Goal: Task Accomplishment & Management: Manage account settings

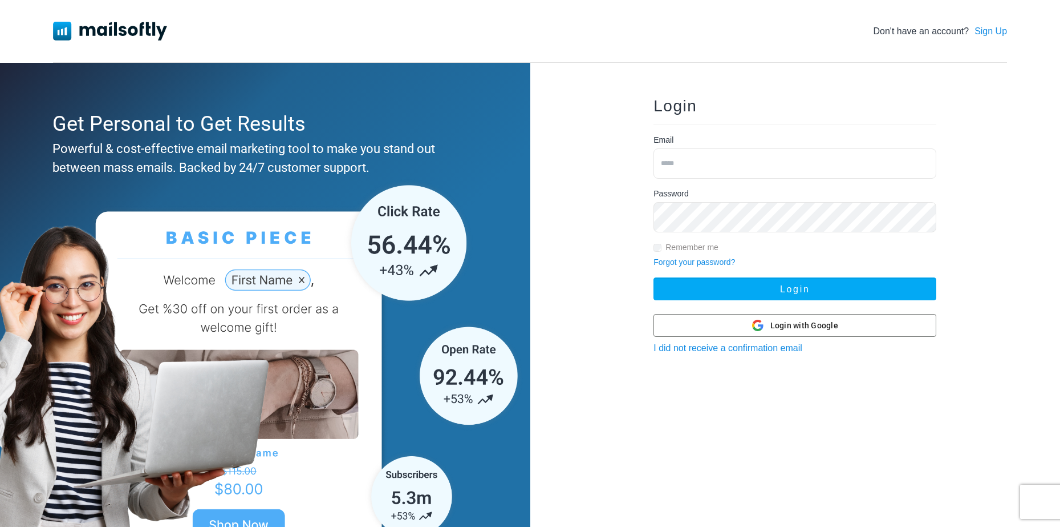
click at [752, 155] on input "email" at bounding box center [795, 163] width 283 height 30
type input "**********"
click at [654, 277] on button "Login" at bounding box center [795, 288] width 283 height 23
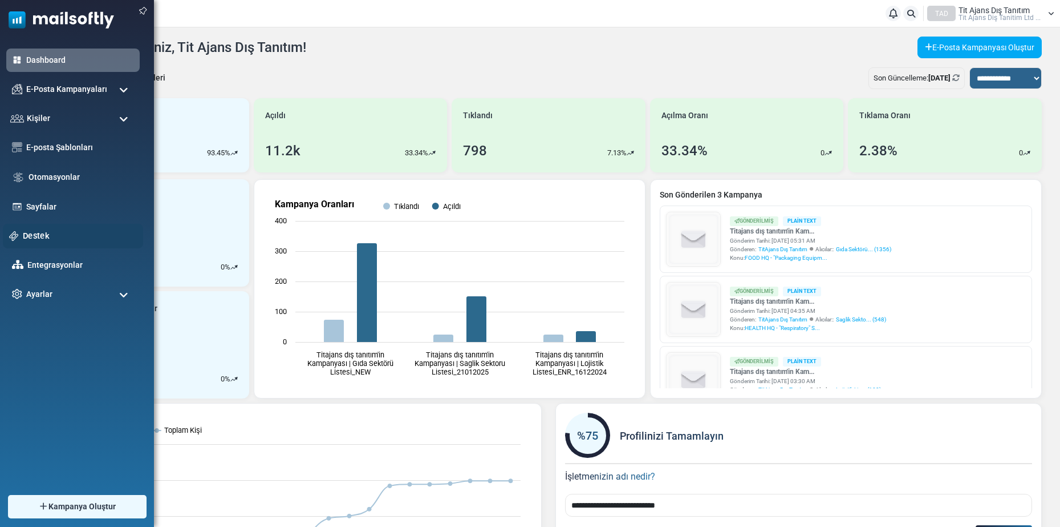
click at [51, 241] on link "Destek" at bounding box center [80, 235] width 114 height 13
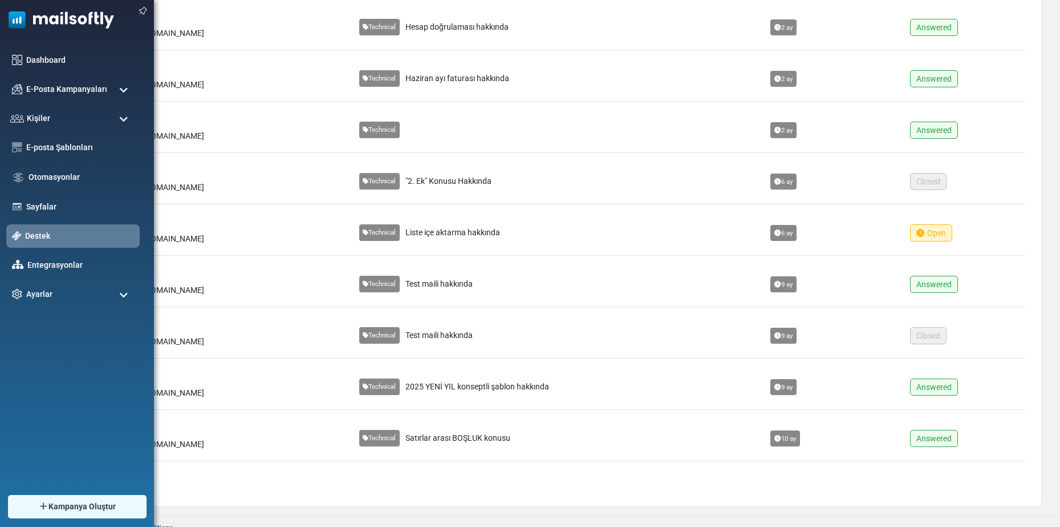
scroll to position [210, 0]
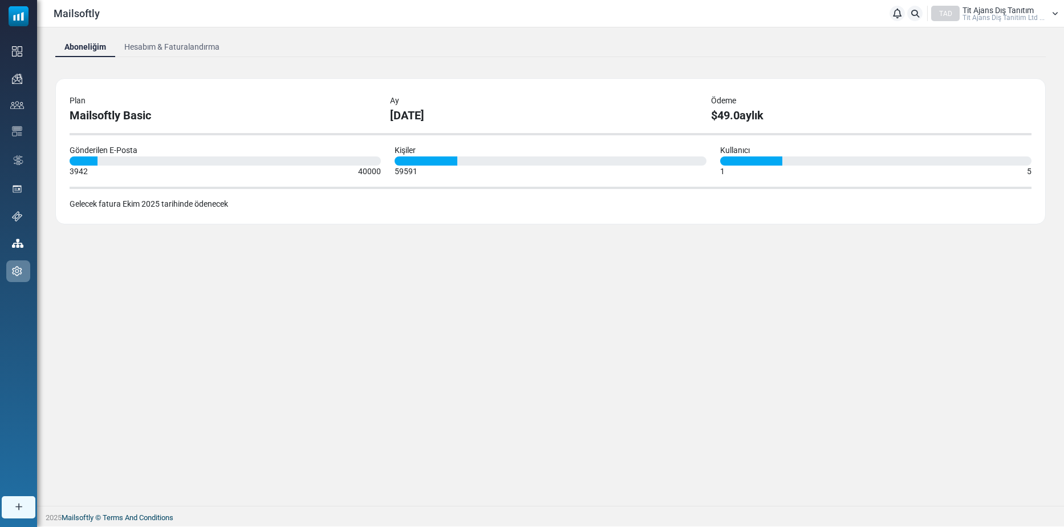
click at [173, 42] on link "Hesabım & Faturalandırma" at bounding box center [172, 47] width 114 height 21
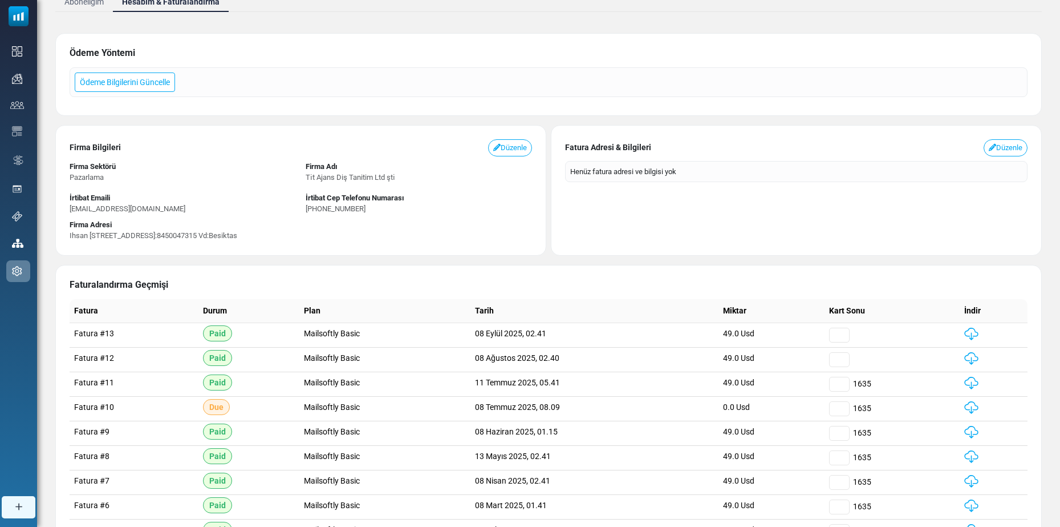
scroll to position [221, 0]
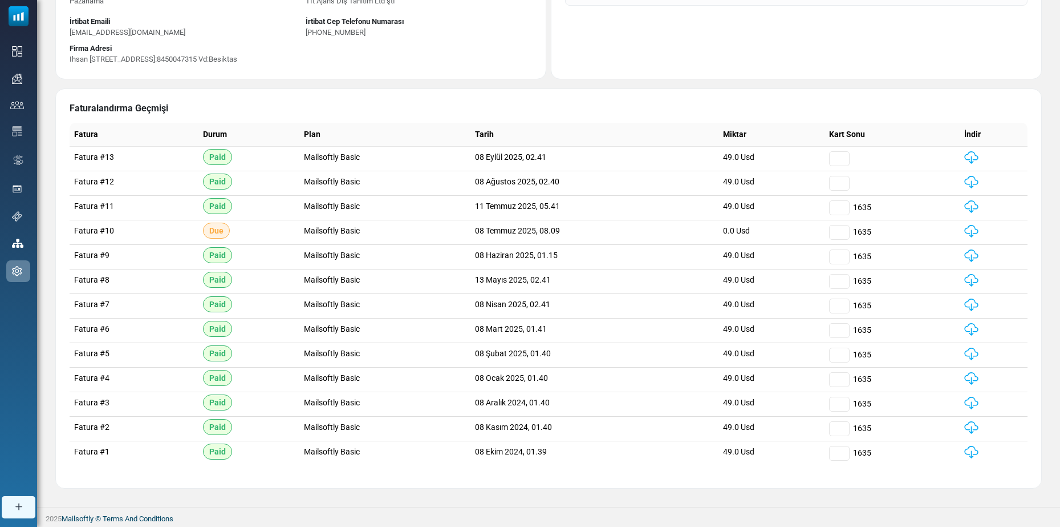
click at [973, 181] on img at bounding box center [972, 182] width 14 height 13
